Goal: Task Accomplishment & Management: Complete application form

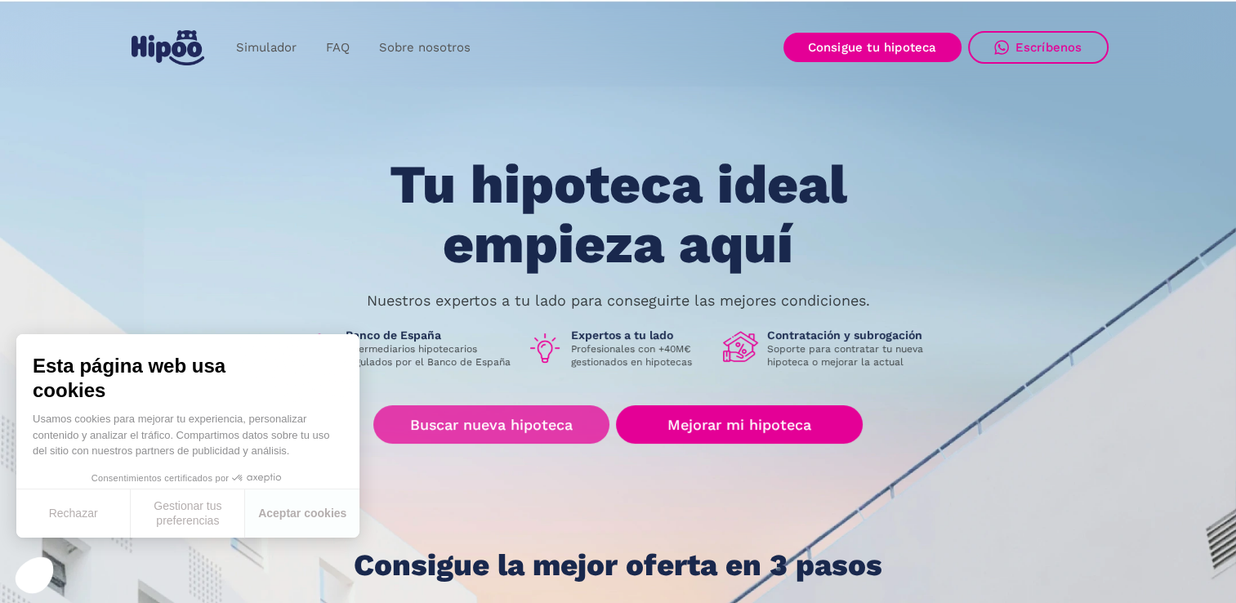
click at [529, 421] on link "Buscar nueva hipoteca" at bounding box center [491, 424] width 236 height 38
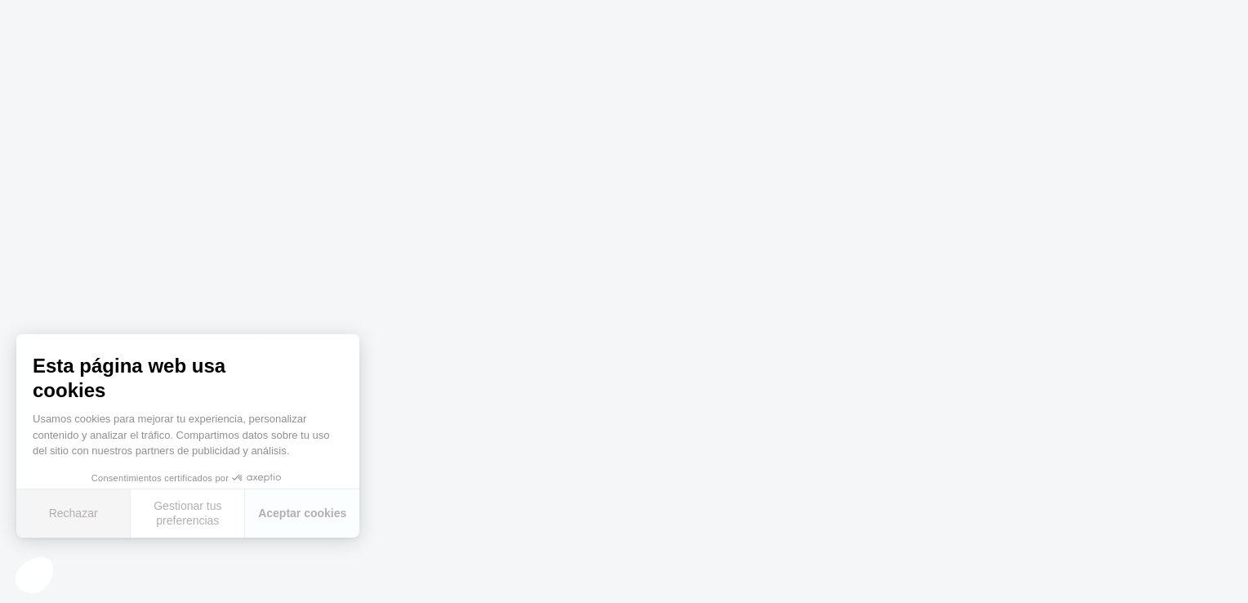
click at [87, 518] on button "Rechazar" at bounding box center [73, 513] width 114 height 48
